Goal: Obtain resource: Obtain resource

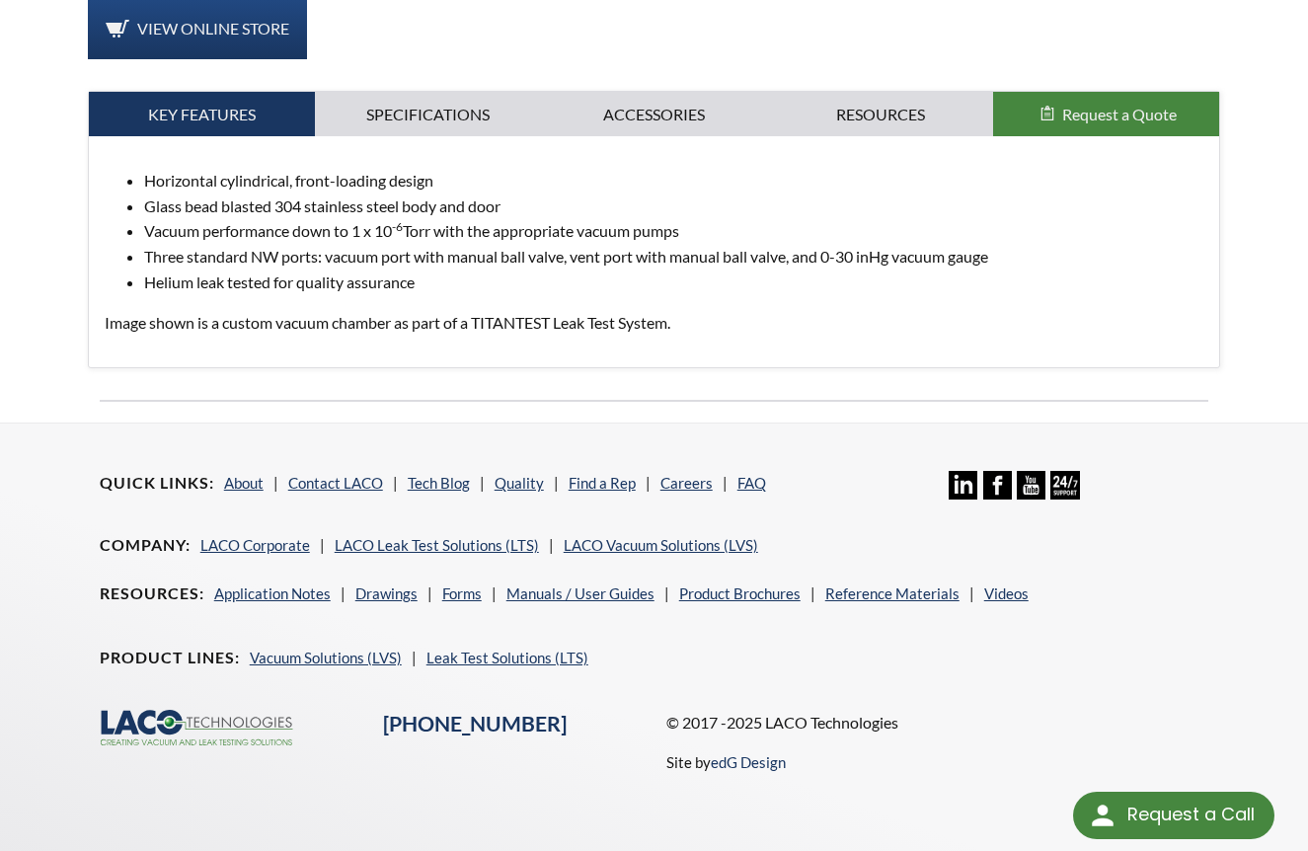
scroll to position [822, 0]
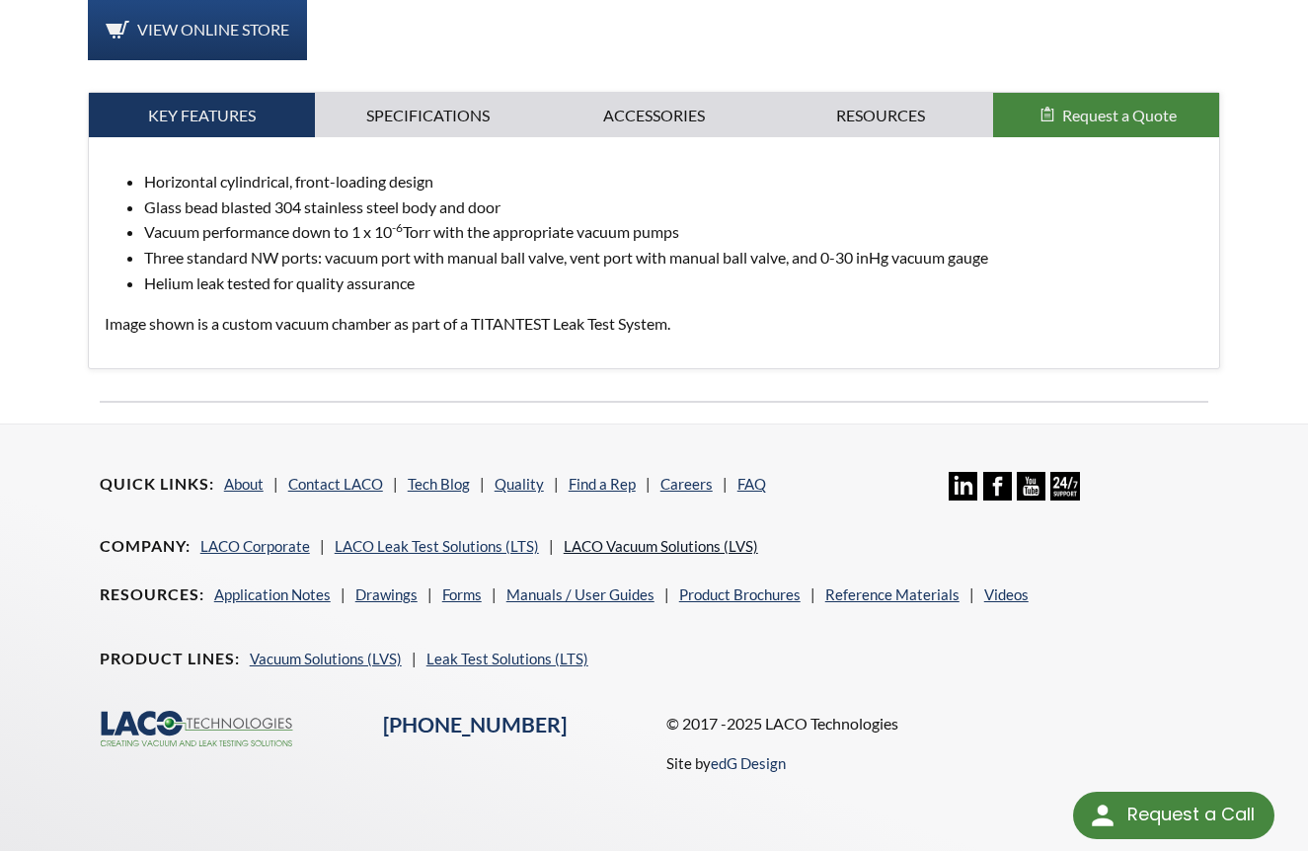
click at [628, 537] on link "LACO Vacuum Solutions (LVS)" at bounding box center [661, 546] width 194 height 18
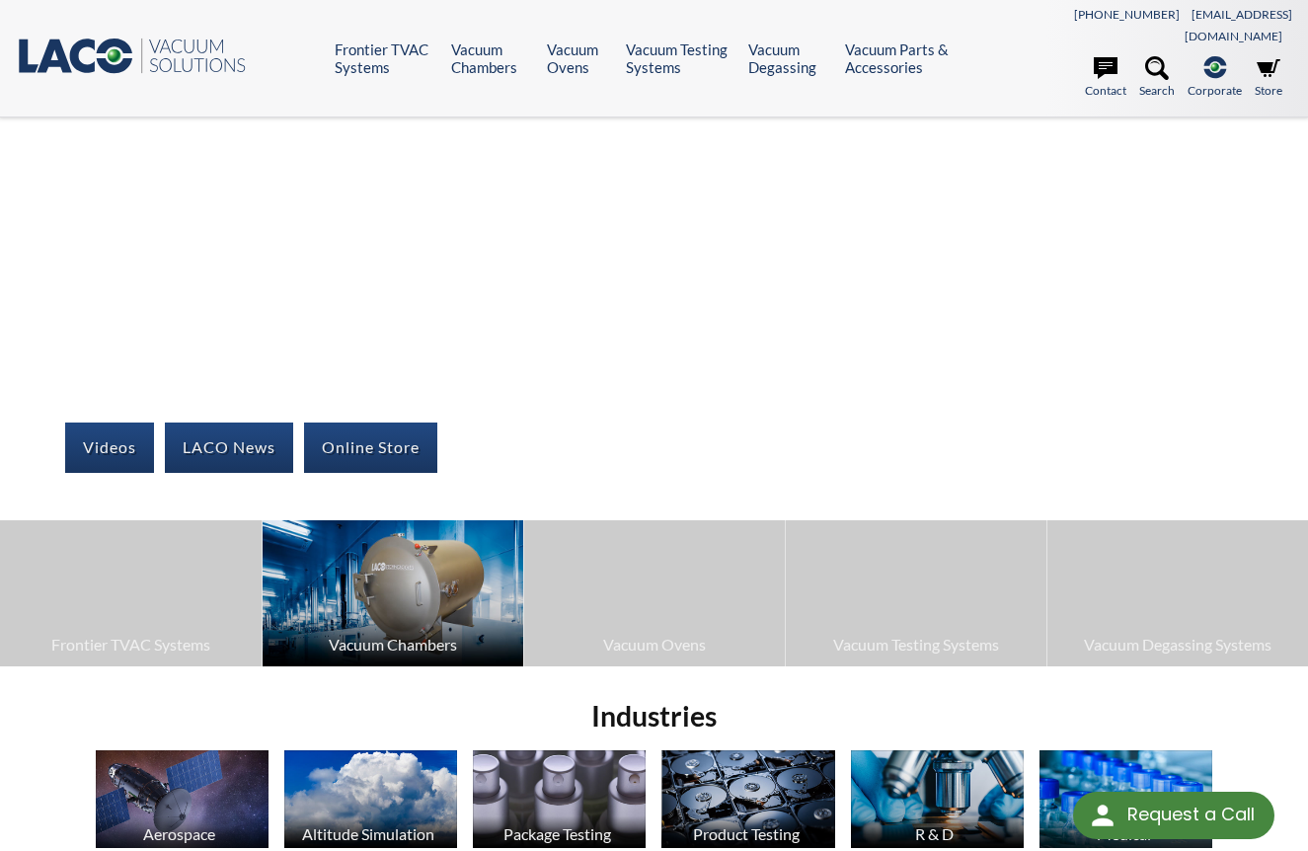
click at [363, 544] on img at bounding box center [393, 593] width 261 height 146
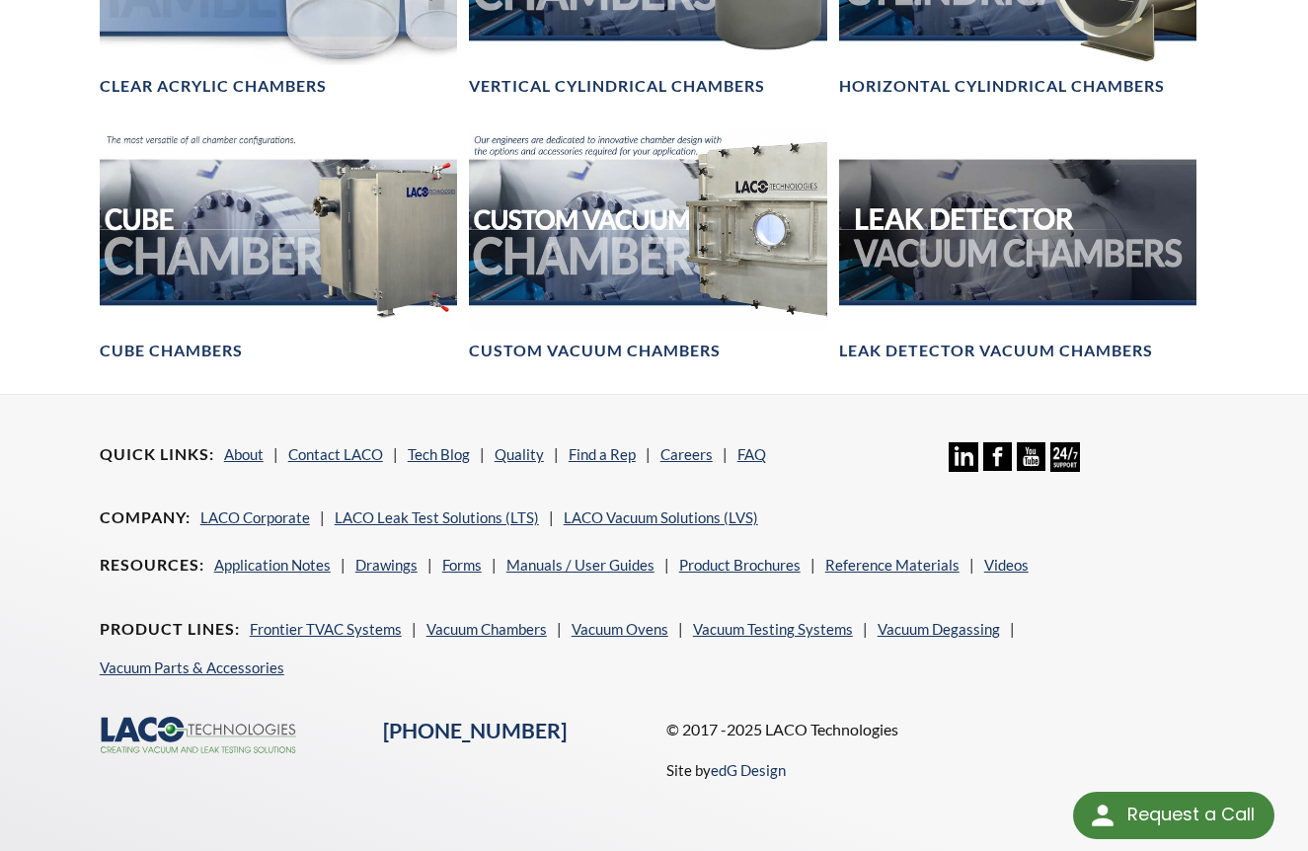
scroll to position [1402, 0]
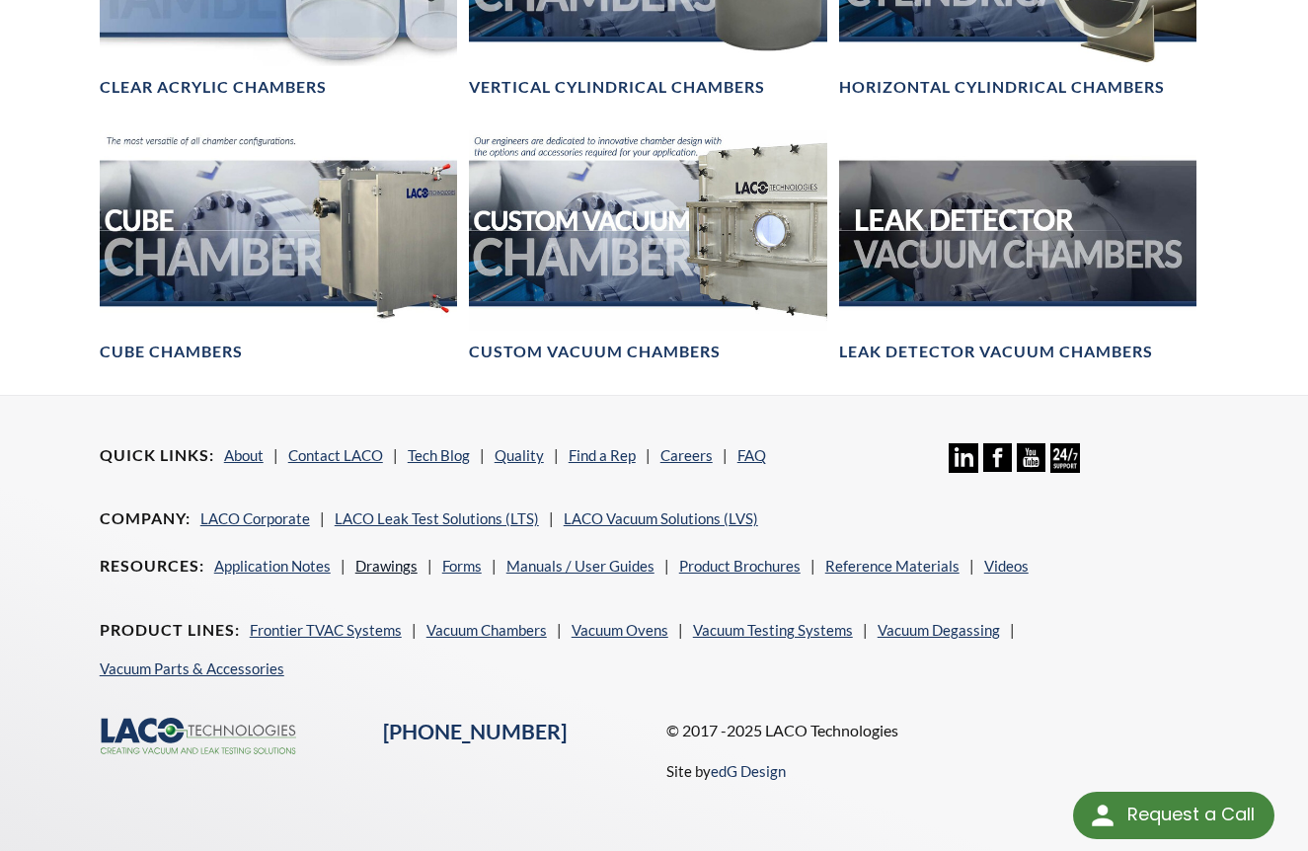
click at [379, 557] on link "Drawings" at bounding box center [386, 566] width 62 height 18
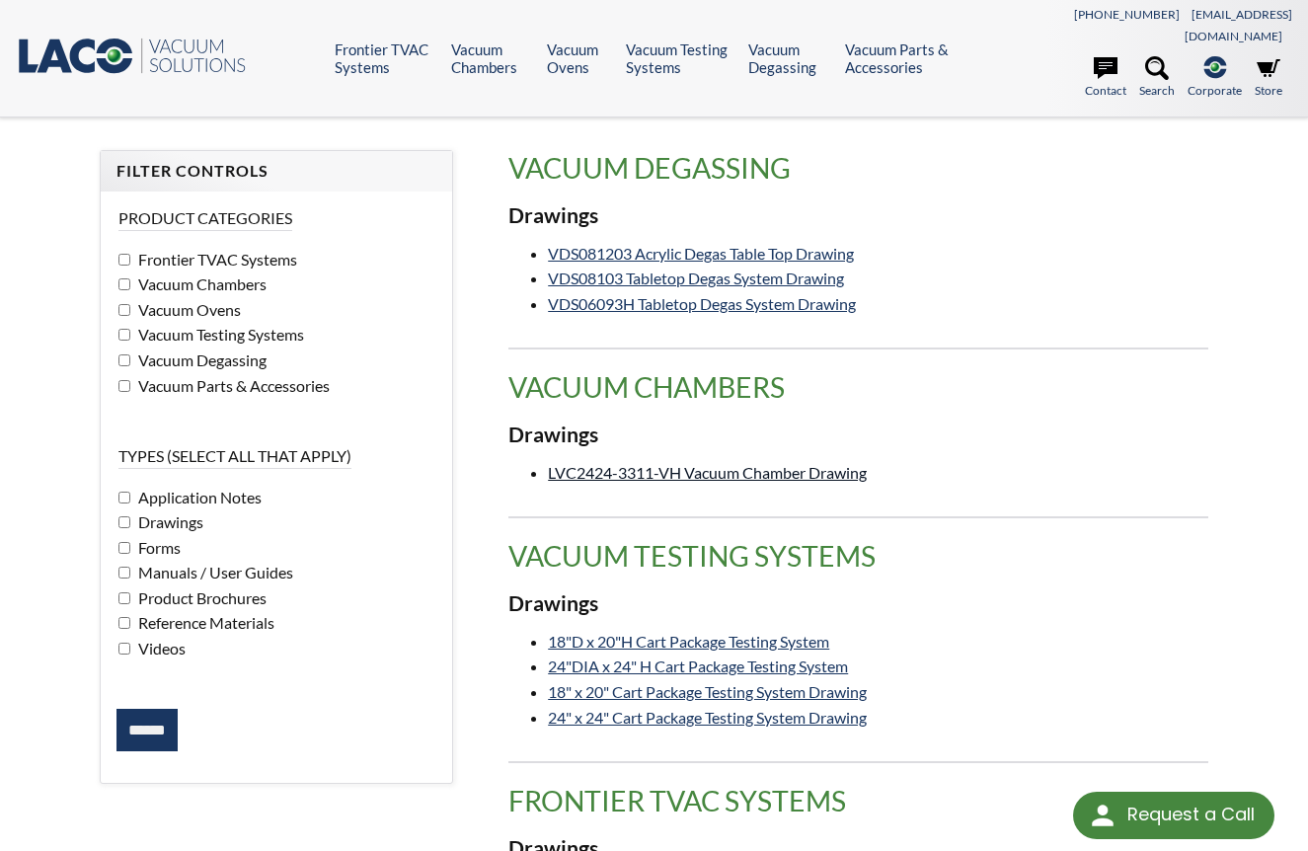
click at [747, 463] on link "LVC2424-3311-VH Vacuum Chamber Drawing" at bounding box center [707, 472] width 319 height 19
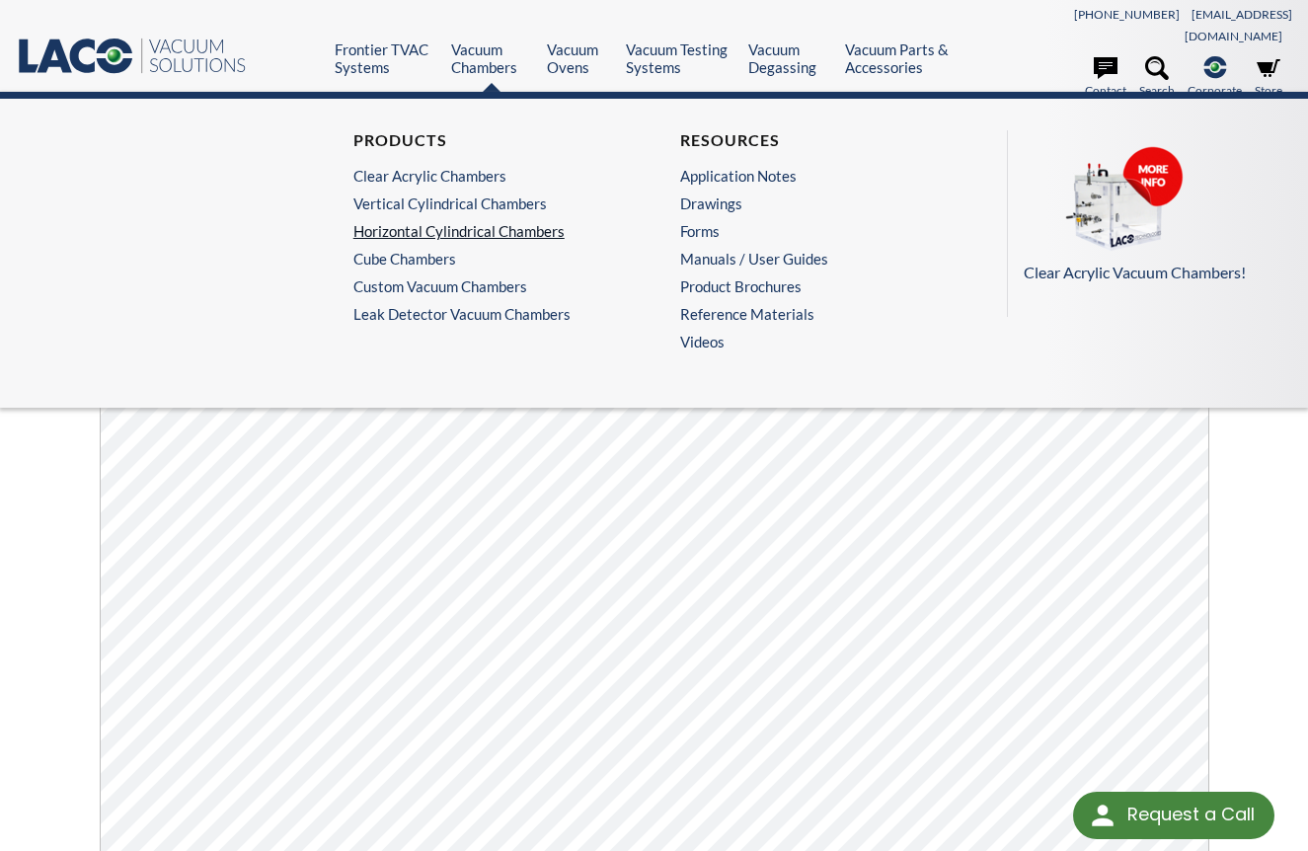
click at [462, 222] on link "Horizontal Cylindrical Chambers" at bounding box center [485, 231] width 265 height 18
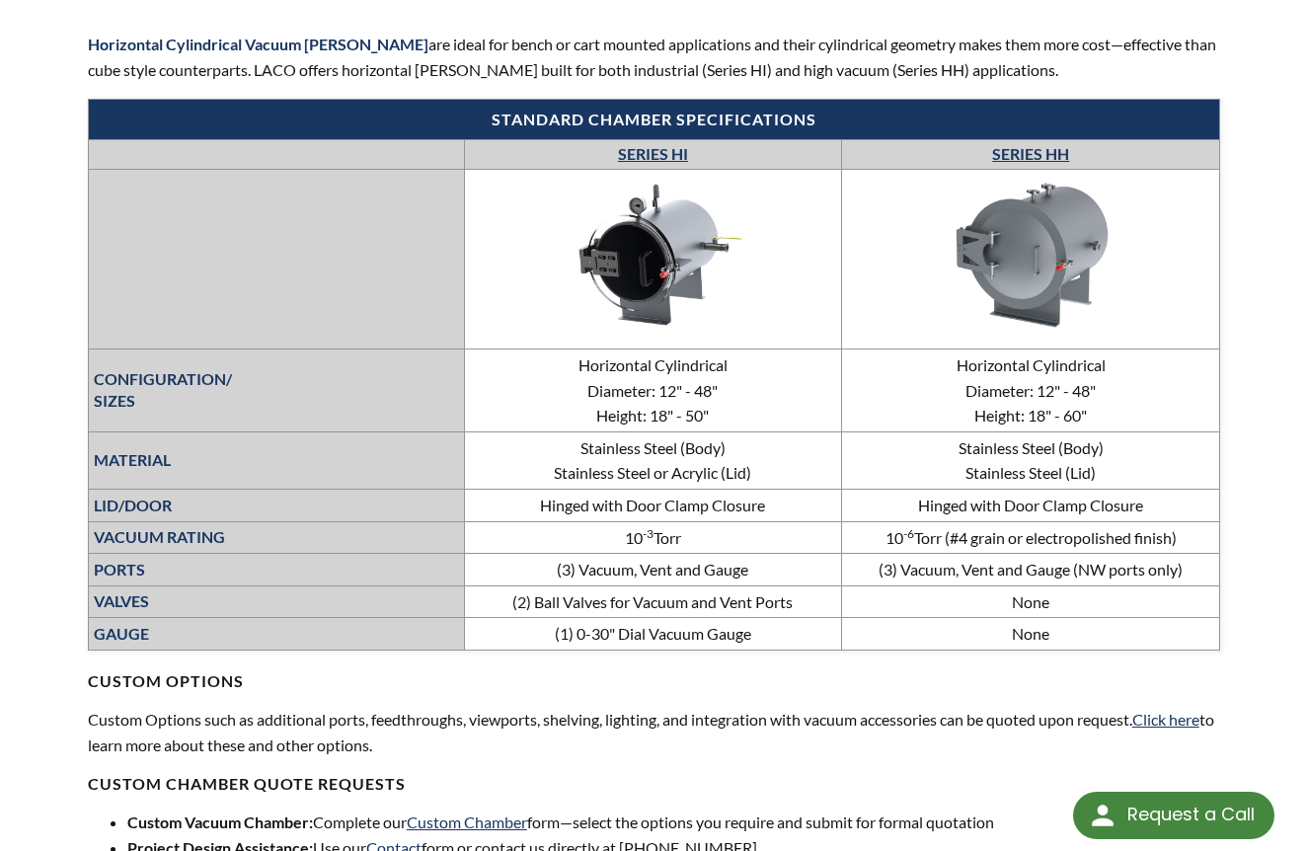
scroll to position [705, 0]
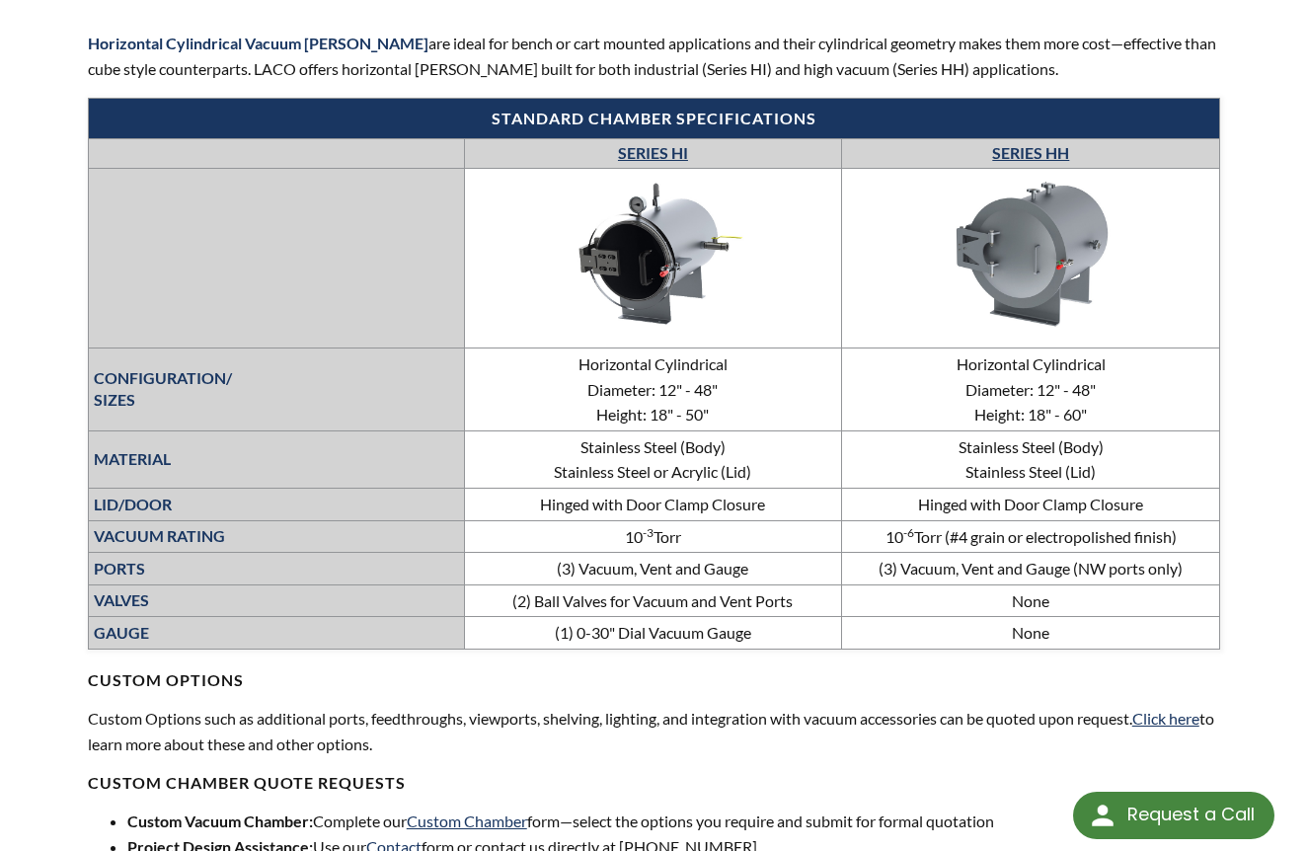
click at [1044, 218] on img at bounding box center [1030, 255] width 296 height 167
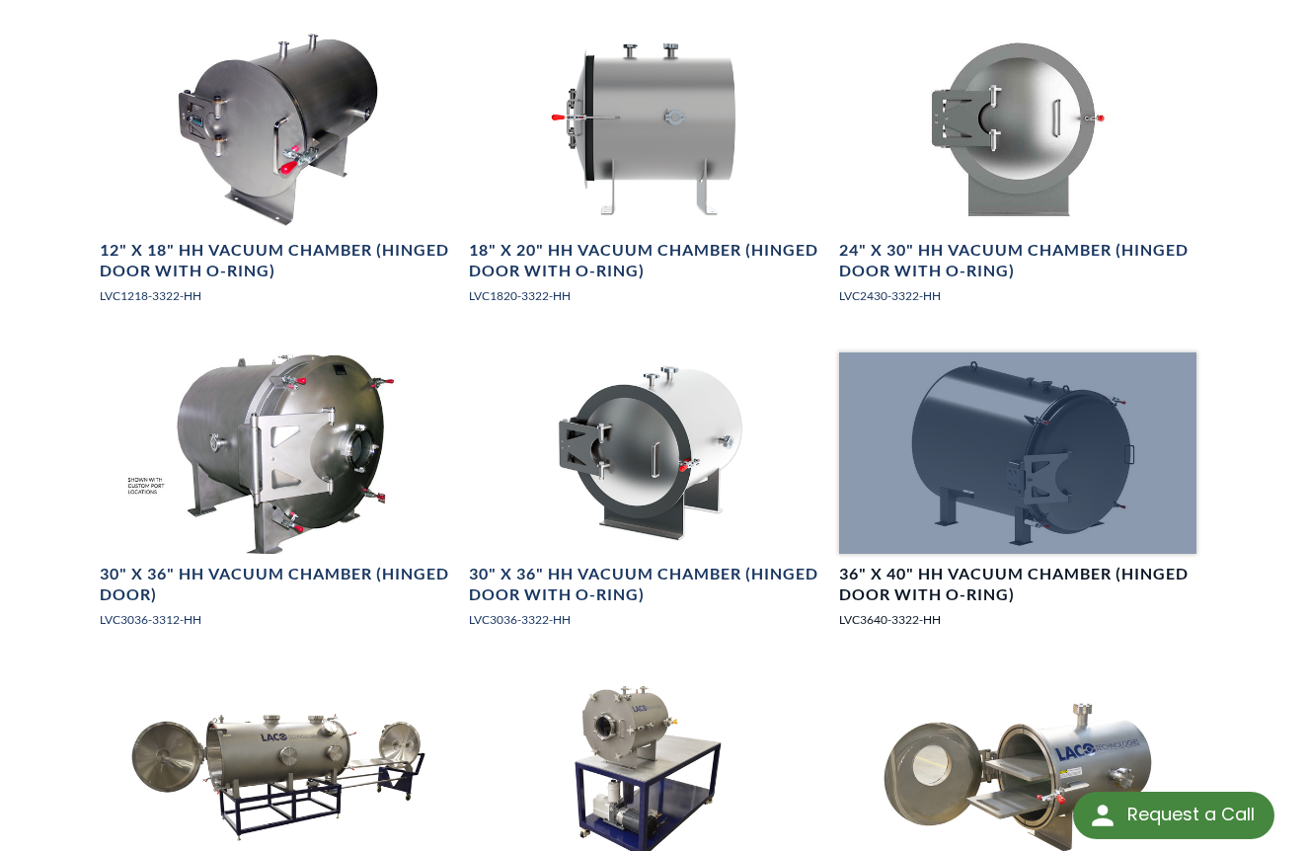
scroll to position [1657, 0]
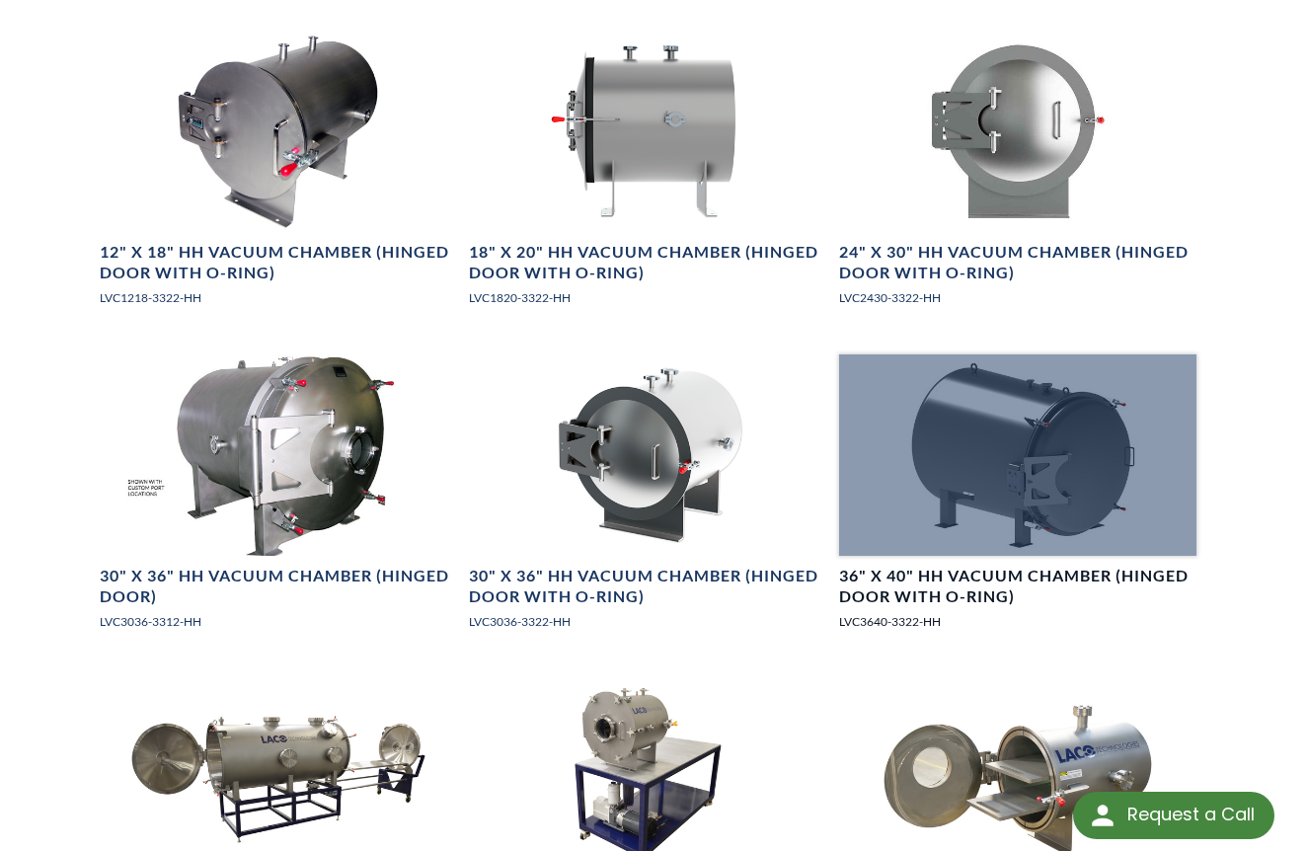
click at [1062, 412] on div at bounding box center [1017, 454] width 357 height 200
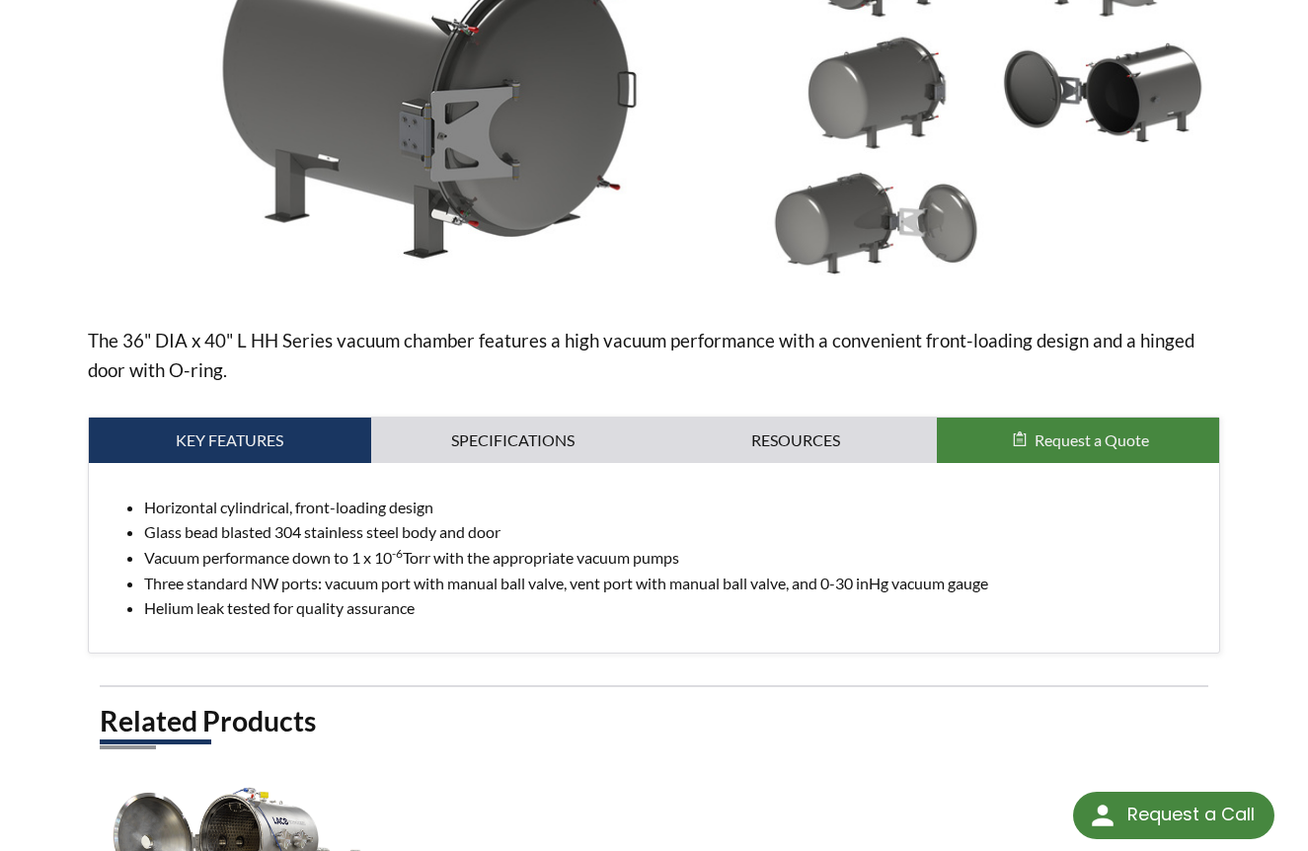
scroll to position [447, 0]
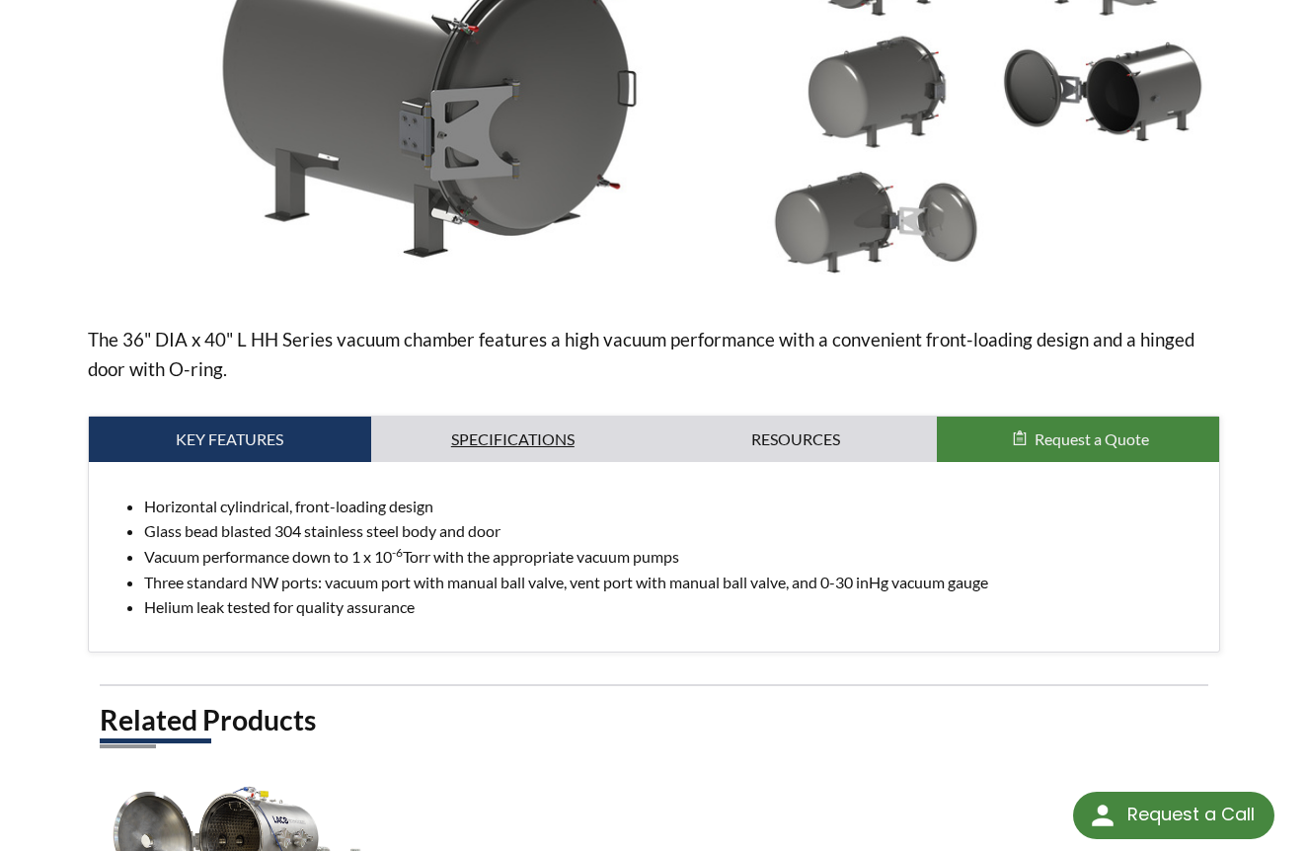
click at [510, 417] on link "Specifications" at bounding box center [512, 439] width 282 height 45
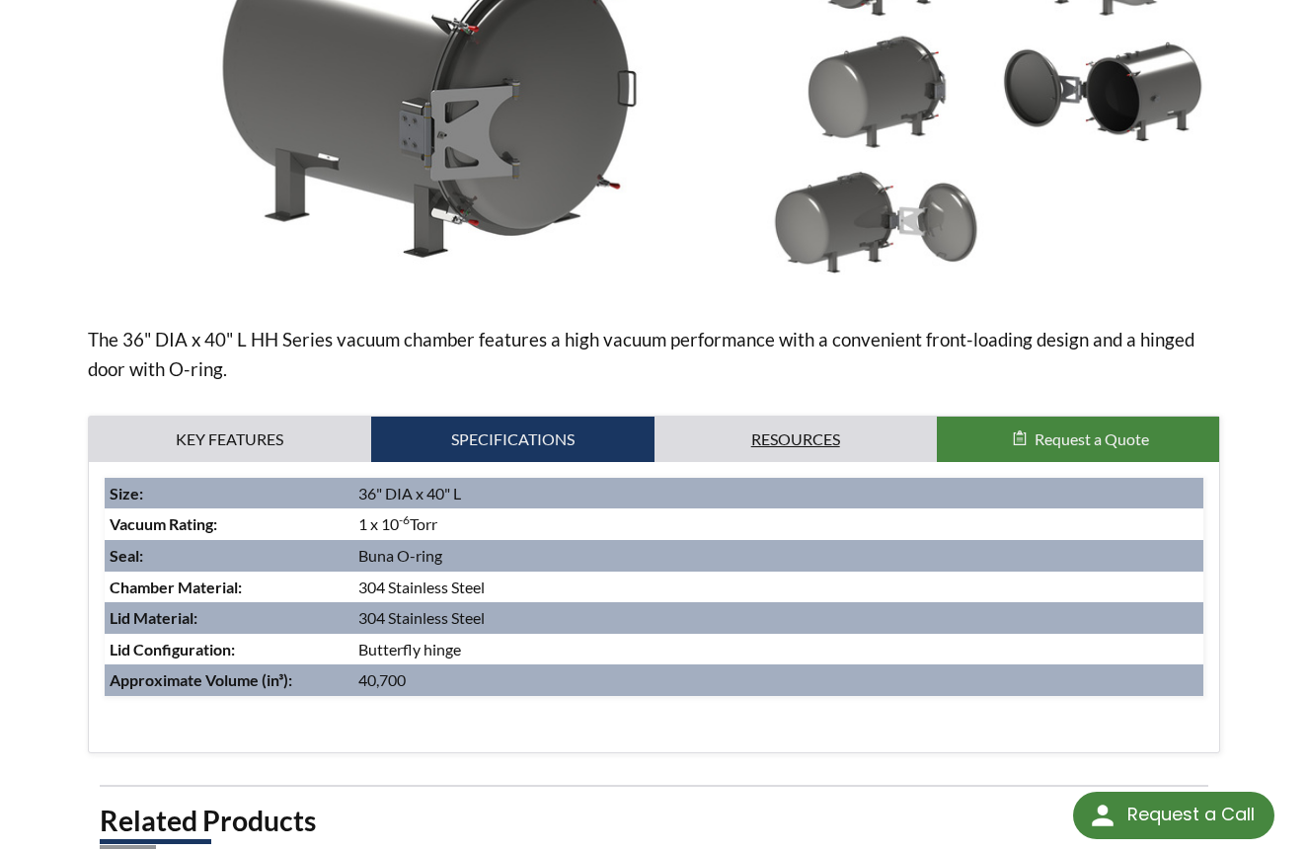
click at [791, 417] on link "Resources" at bounding box center [795, 439] width 282 height 45
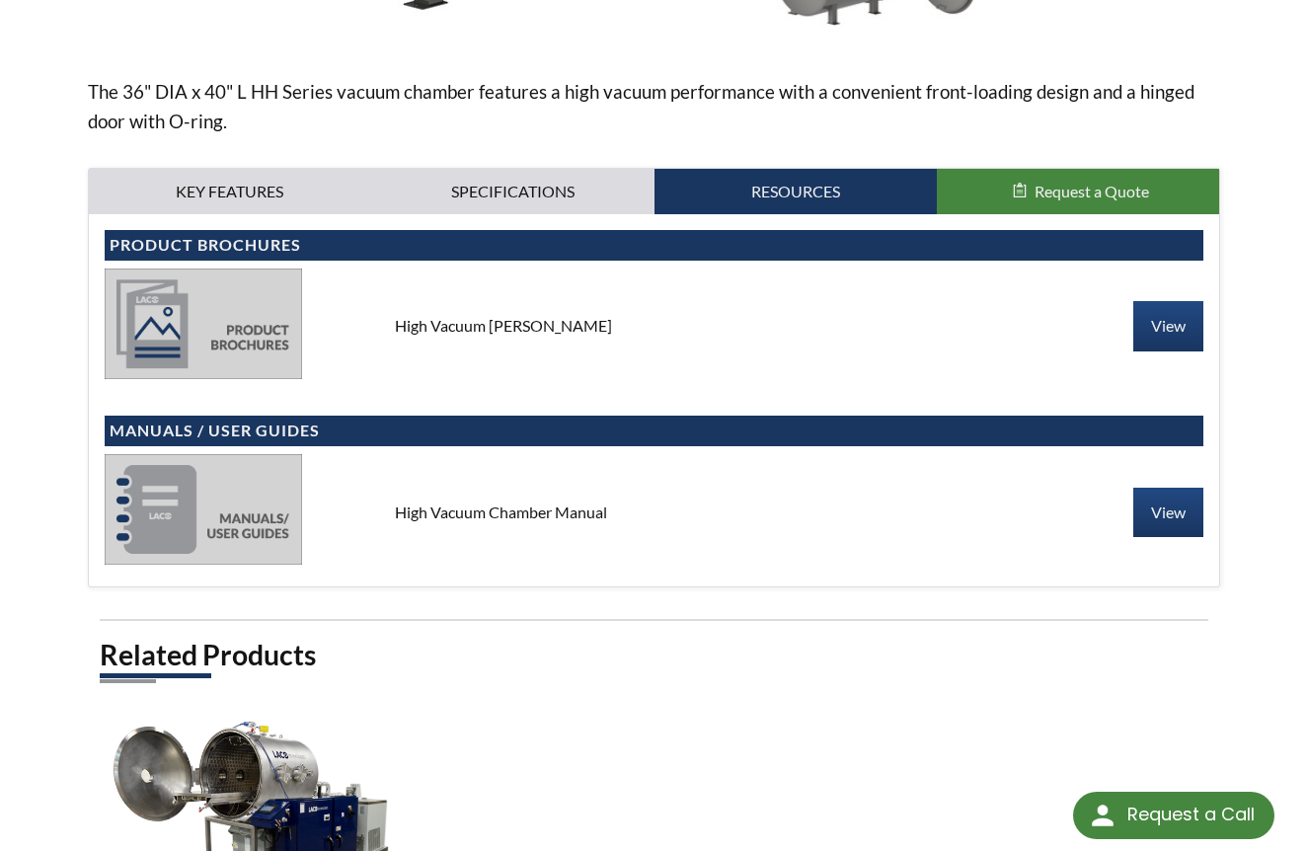
scroll to position [591, 0]
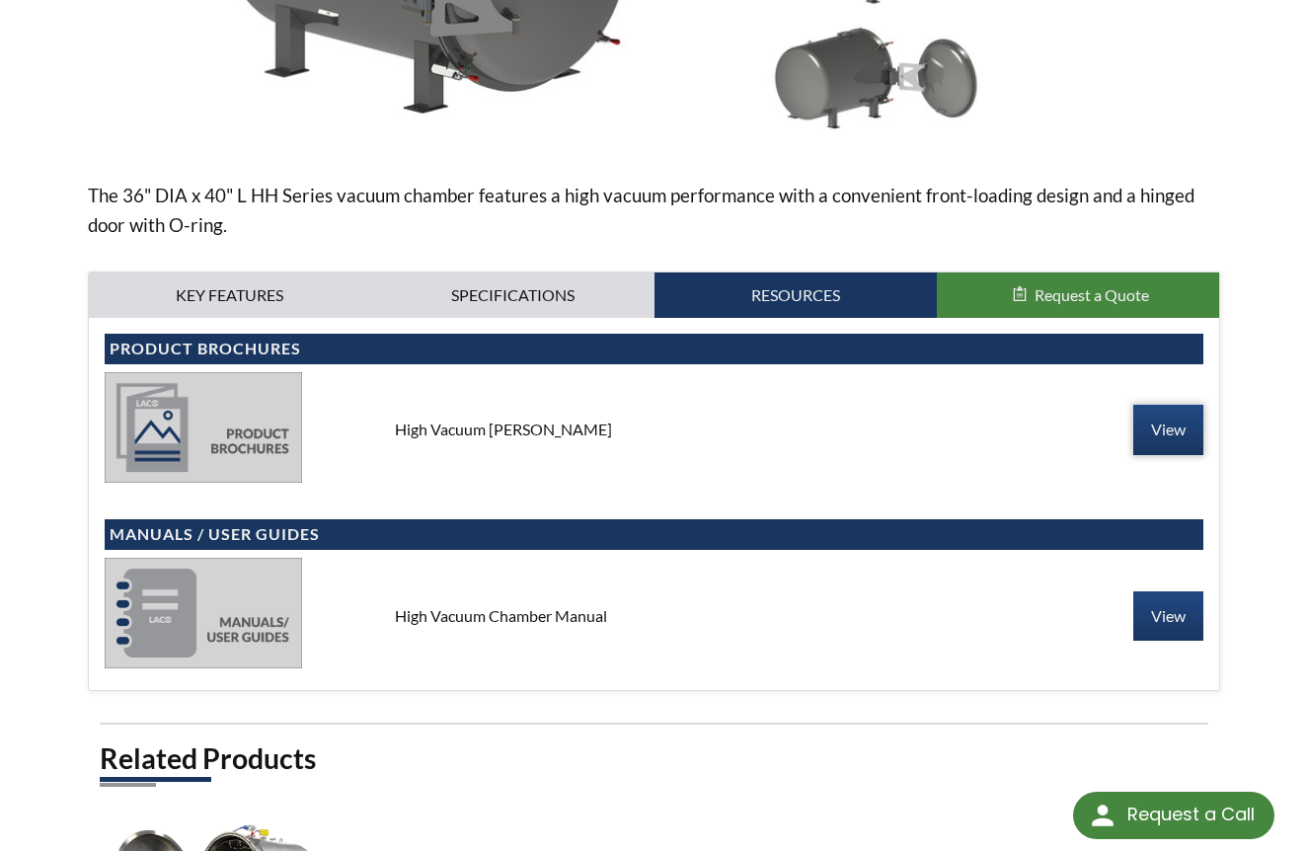
click at [1164, 411] on link "View" at bounding box center [1168, 429] width 70 height 49
click at [236, 272] on link "Key Features" at bounding box center [230, 294] width 282 height 45
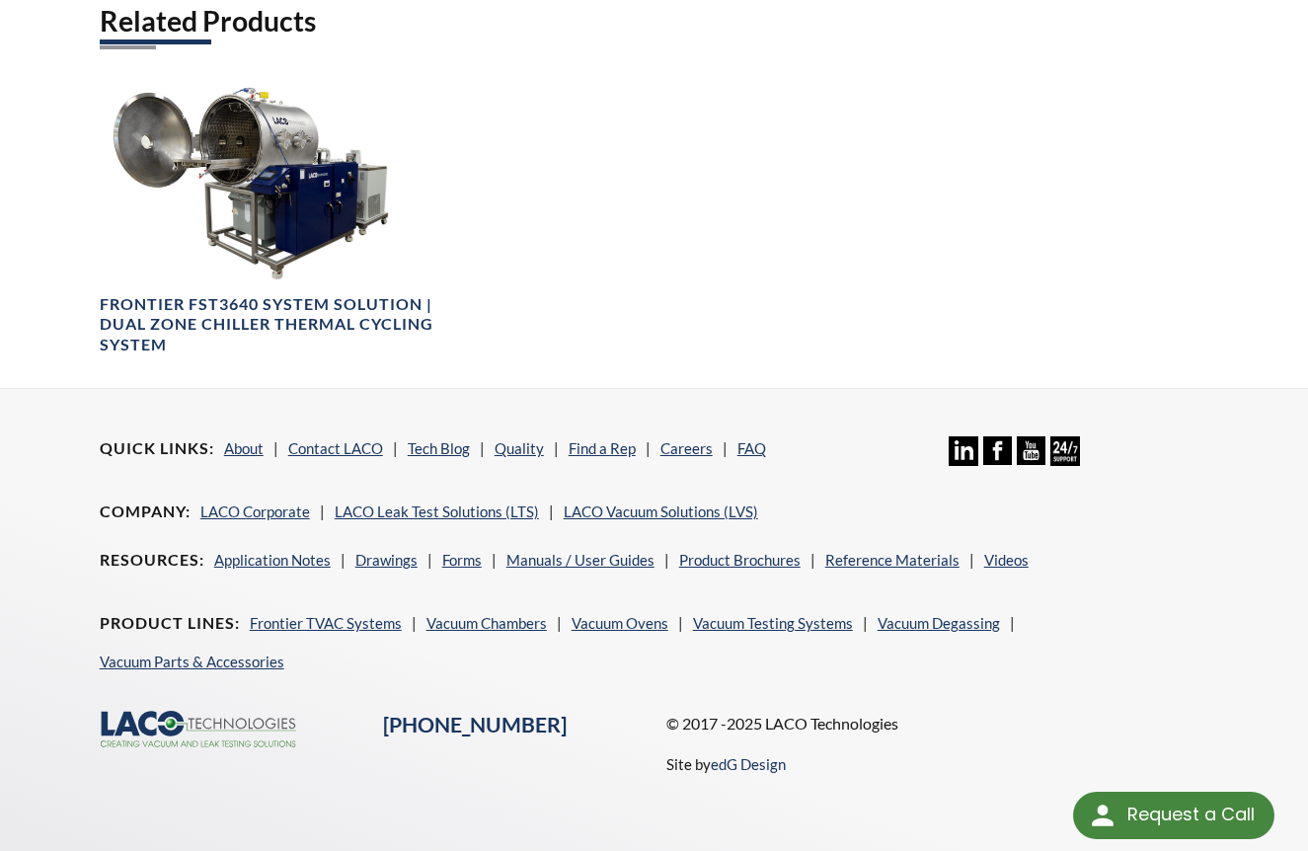
scroll to position [1145, 0]
click at [165, 653] on link "Vacuum Parts & Accessories" at bounding box center [192, 662] width 185 height 18
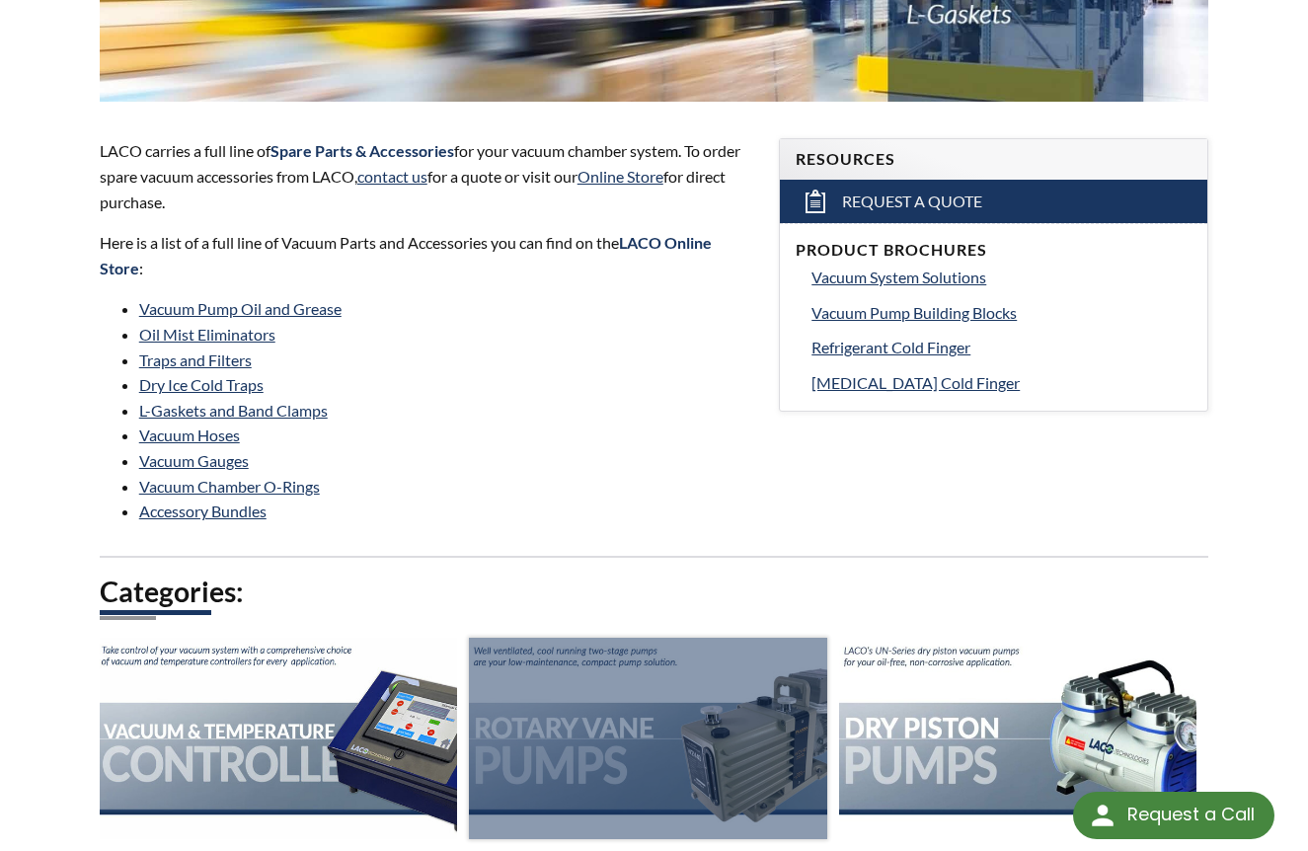
scroll to position [598, 0]
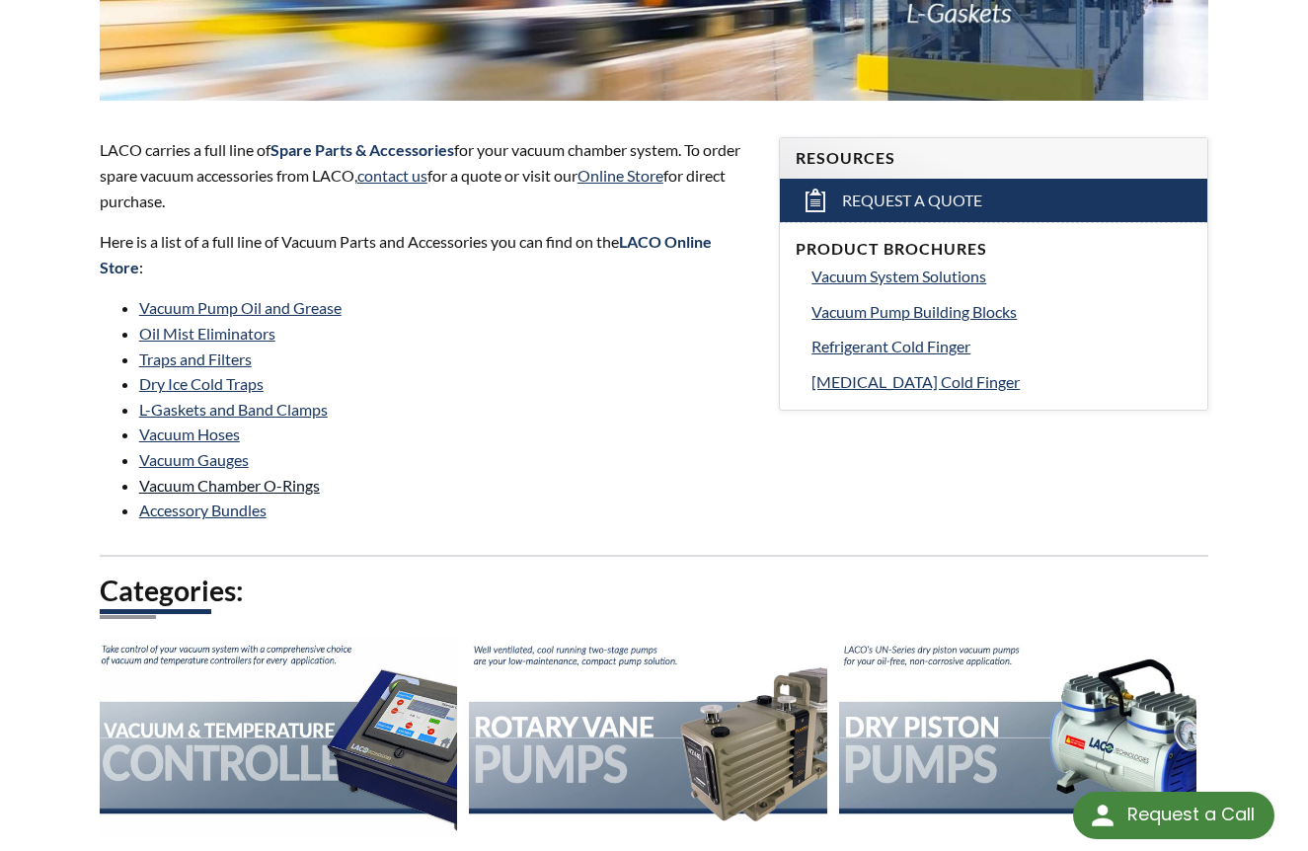
click at [279, 476] on link "Vacuum Chamber O-Rings" at bounding box center [229, 485] width 181 height 19
